Goal: Task Accomplishment & Management: Use online tool/utility

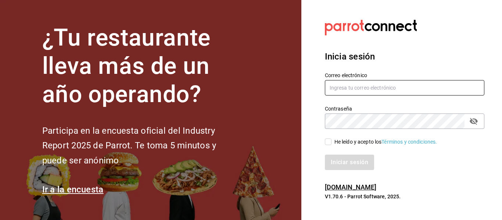
type input "mochomos.puebla@grupocosteno.com"
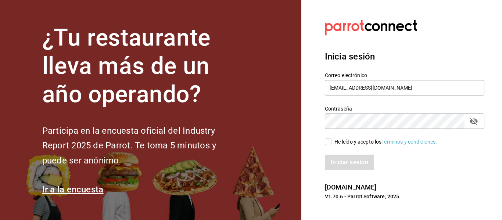
click at [327, 142] on input "He leído y acepto los Términos y condiciones." at bounding box center [328, 141] width 7 height 7
checkbox input "true"
click at [364, 159] on button "Iniciar sesión" at bounding box center [350, 162] width 50 height 15
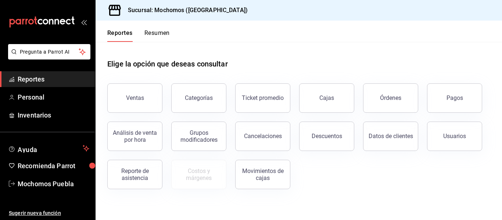
click at [70, 82] on span "Reportes" at bounding box center [54, 79] width 72 height 10
click at [378, 93] on button "Órdenes" at bounding box center [390, 97] width 55 height 29
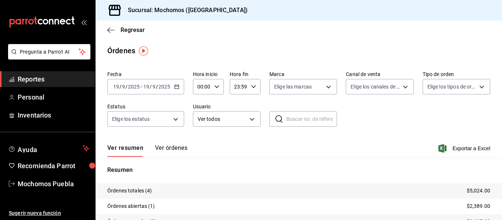
click at [177, 87] on icon "button" at bounding box center [176, 86] width 5 height 5
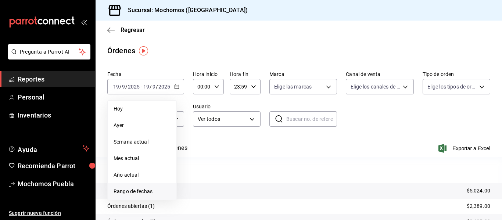
click at [123, 190] on span "Rango de fechas" at bounding box center [141, 192] width 57 height 8
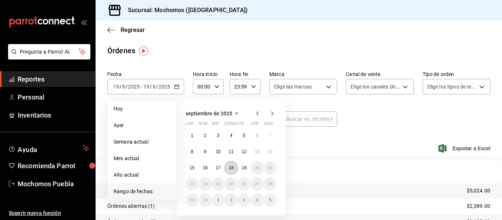
click at [233, 170] on abbr "18" at bounding box center [230, 167] width 5 height 5
click at [245, 169] on abbr "19" at bounding box center [244, 167] width 5 height 5
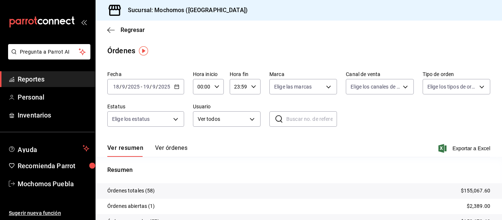
click at [216, 86] on icon "button" at bounding box center [216, 86] width 5 height 5
click at [202, 139] on span "04" at bounding box center [199, 138] width 3 height 6
type input "04:00"
click at [432, 135] on div at bounding box center [251, 110] width 502 height 220
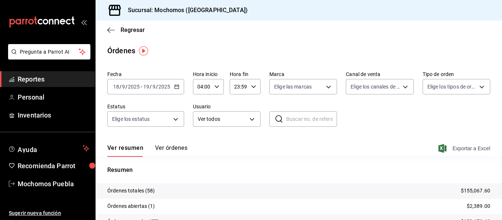
click at [460, 148] on span "Exportar a Excel" at bounding box center [465, 148] width 50 height 9
click at [40, 76] on span "Reportes" at bounding box center [54, 79] width 72 height 10
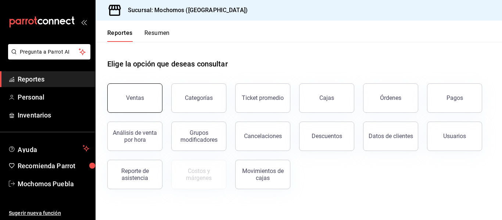
click at [139, 91] on button "Ventas" at bounding box center [134, 97] width 55 height 29
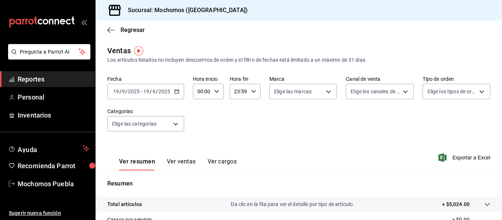
click at [177, 92] on icon "button" at bounding box center [176, 91] width 5 height 5
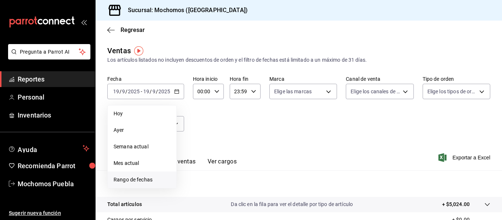
click at [136, 180] on span "Rango de fechas" at bounding box center [141, 180] width 57 height 8
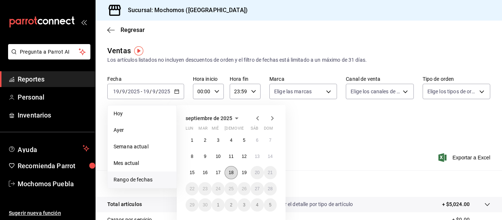
click at [234, 172] on button "18" at bounding box center [230, 172] width 13 height 13
click at [245, 172] on abbr "19" at bounding box center [244, 172] width 5 height 5
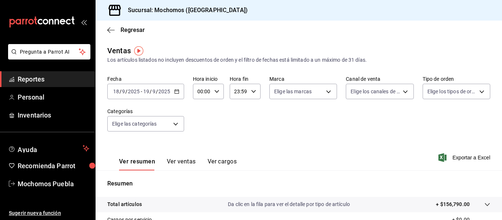
click at [216, 90] on icon "button" at bounding box center [216, 91] width 5 height 5
click at [198, 143] on span "04" at bounding box center [199, 143] width 3 height 6
type input "04:00"
click at [352, 150] on div at bounding box center [251, 110] width 502 height 220
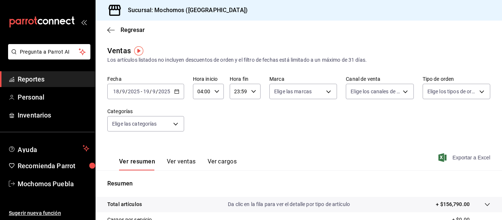
click at [457, 157] on span "Exportar a Excel" at bounding box center [465, 157] width 50 height 9
click at [60, 80] on span "Reportes" at bounding box center [54, 79] width 72 height 10
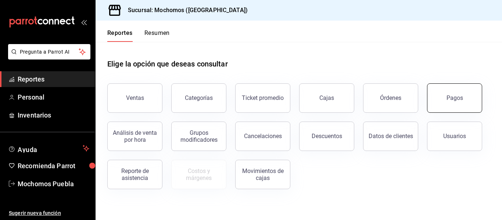
click at [452, 100] on div "Pagos" at bounding box center [454, 97] width 17 height 7
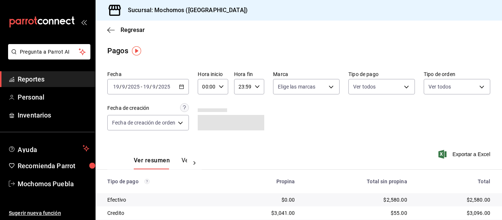
click at [178, 86] on div "[DATE] [DATE] - [DATE] [DATE]" at bounding box center [148, 86] width 82 height 15
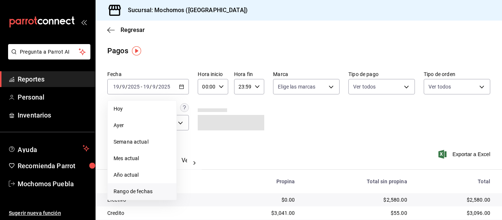
click at [132, 193] on span "Rango de fechas" at bounding box center [141, 192] width 57 height 8
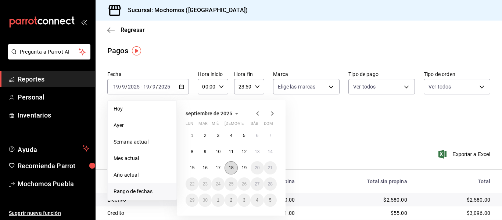
click at [232, 171] on button "18" at bounding box center [230, 167] width 13 height 13
click at [246, 167] on abbr "19" at bounding box center [244, 167] width 5 height 5
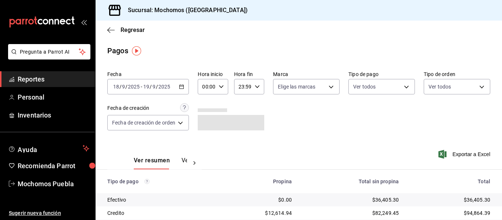
click at [221, 87] on \(Stroke\) "button" at bounding box center [221, 86] width 4 height 3
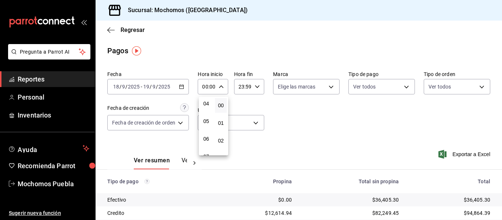
scroll to position [72, 0]
click at [207, 105] on span "04" at bounding box center [206, 104] width 3 height 6
type input "04:00"
click at [304, 109] on div at bounding box center [251, 110] width 502 height 220
click at [455, 152] on span "Exportar a Excel" at bounding box center [465, 154] width 50 height 9
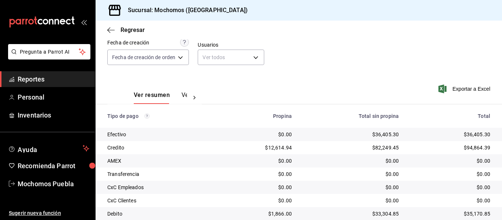
scroll to position [117, 0]
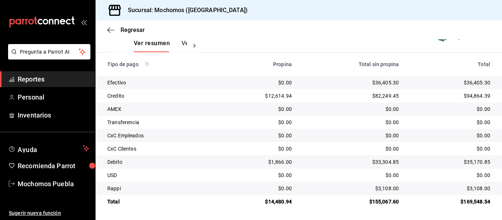
click at [41, 73] on link "Reportes" at bounding box center [47, 79] width 95 height 16
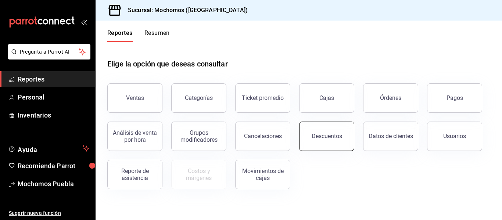
click at [329, 125] on button "Descuentos" at bounding box center [326, 136] width 55 height 29
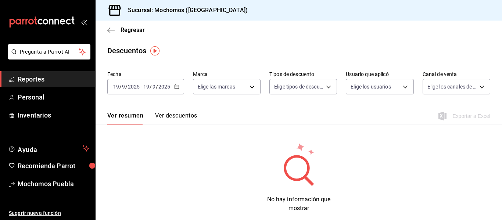
click at [175, 84] on icon "button" at bounding box center [176, 86] width 5 height 5
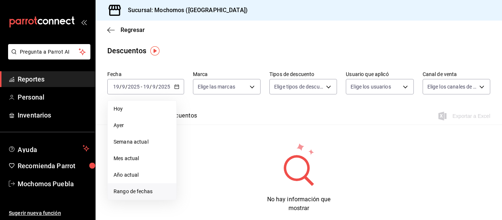
click at [138, 190] on span "Rango de fechas" at bounding box center [141, 192] width 57 height 8
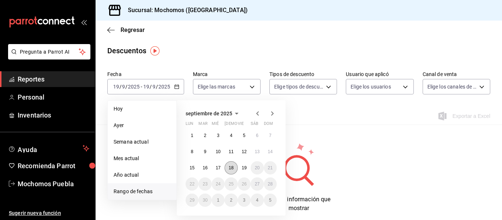
click at [232, 170] on abbr "18" at bounding box center [230, 167] width 5 height 5
click at [243, 169] on abbr "19" at bounding box center [244, 167] width 5 height 5
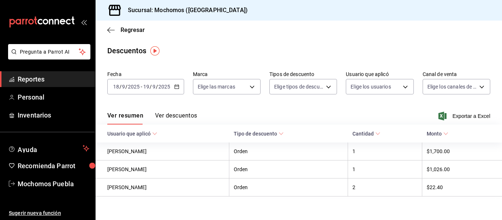
click at [178, 116] on button "Ver descuentos" at bounding box center [176, 118] width 42 height 12
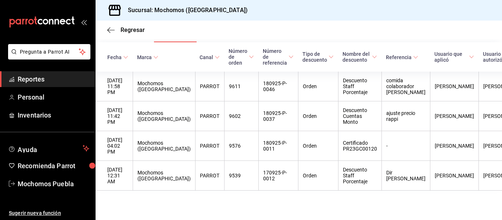
scroll to position [93, 0]
